Goal: Transaction & Acquisition: Purchase product/service

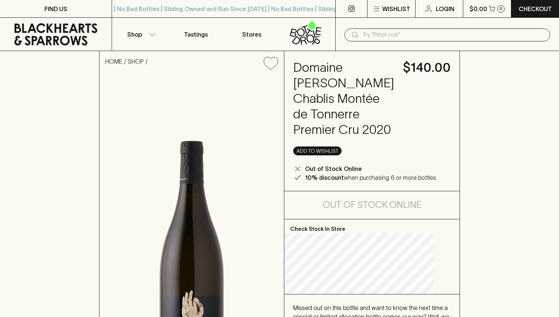
click at [334, 155] on button "Add to wishlist" at bounding box center [317, 150] width 48 height 9
